Goal: Navigation & Orientation: Go to known website

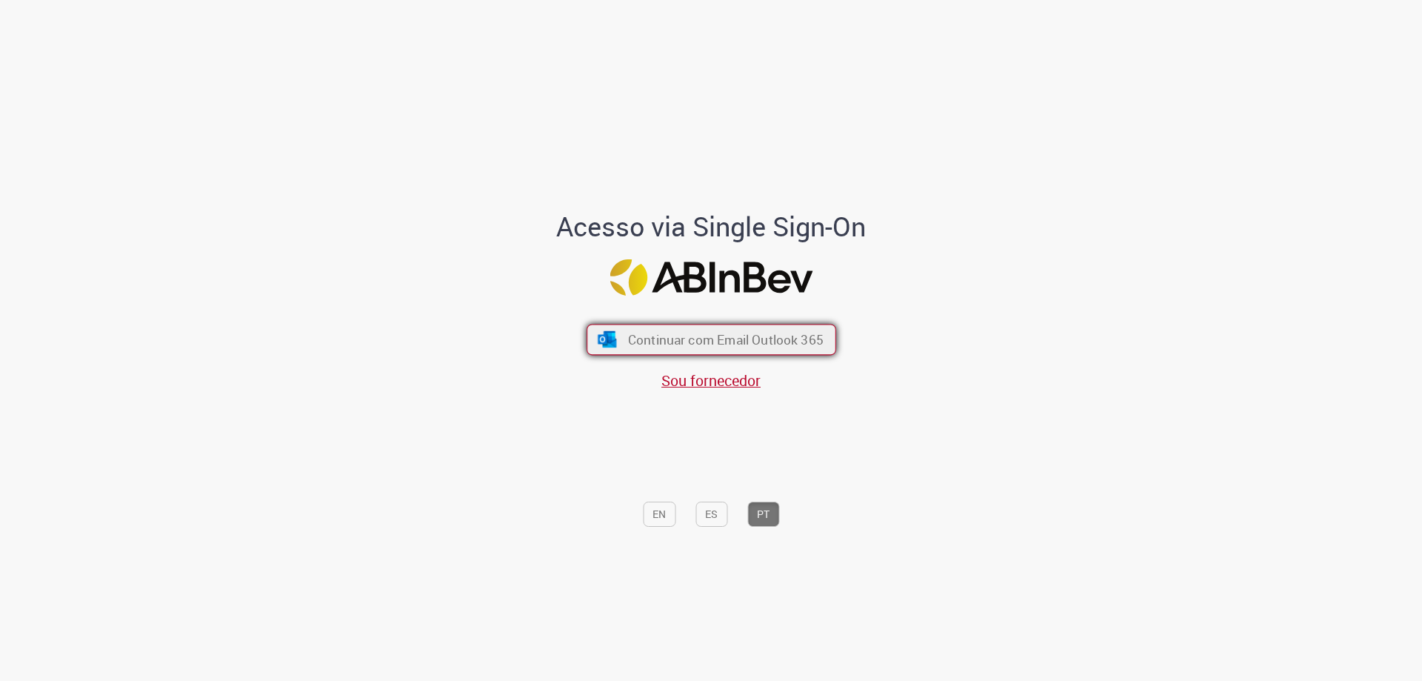
click at [740, 341] on span "Continuar com Email Outlook 365" at bounding box center [725, 339] width 196 height 17
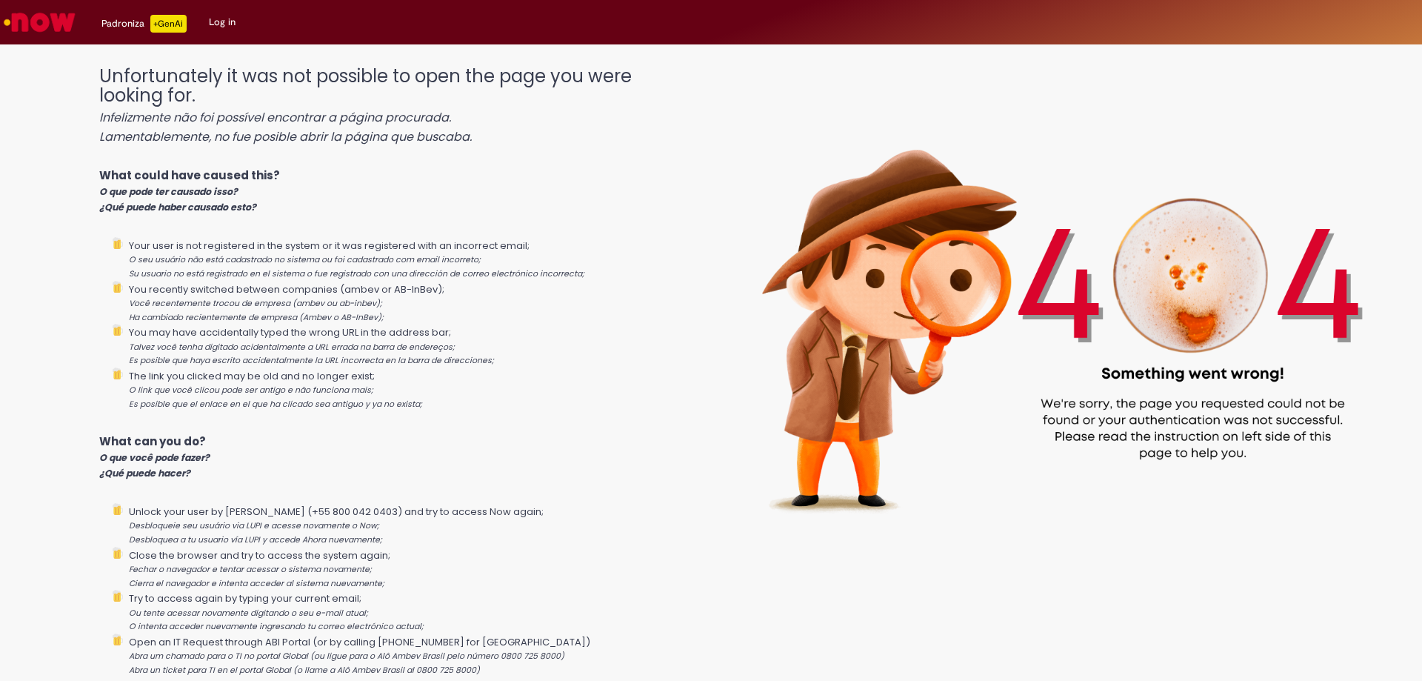
click at [215, 11] on link "Log in" at bounding box center [222, 22] width 49 height 44
